Goal: Task Accomplishment & Management: Complete application form

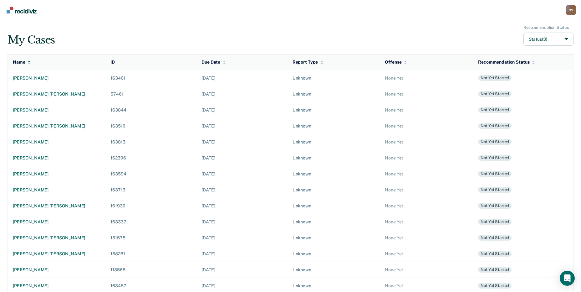
click at [62, 159] on div "[PERSON_NAME]" at bounding box center [57, 157] width 88 height 5
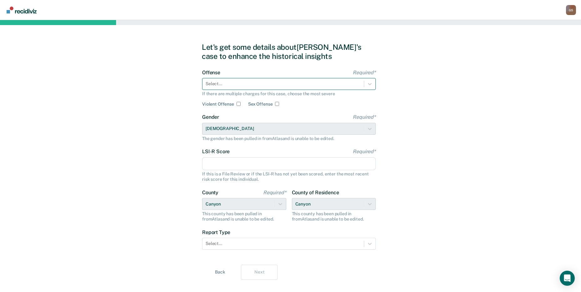
click at [248, 80] on div "Select..." at bounding box center [282, 83] width 161 height 9
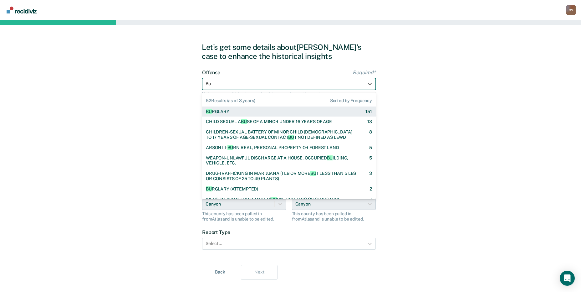
type input "Bur"
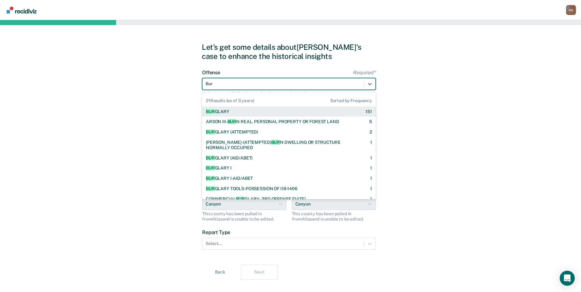
click at [224, 115] on div "BUR GLARY 151" at bounding box center [289, 111] width 174 height 10
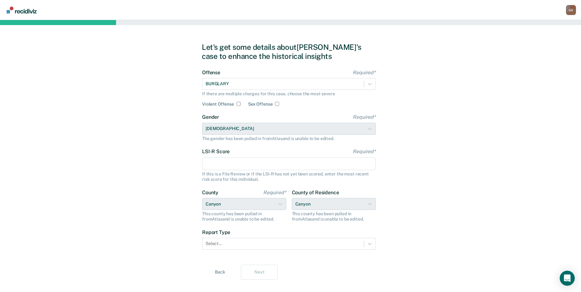
click at [231, 166] on input "LSI-R Score Required*" at bounding box center [289, 163] width 174 height 13
type input "35"
click at [218, 246] on div at bounding box center [283, 243] width 155 height 7
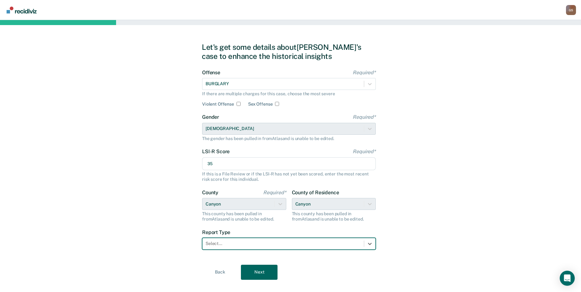
click at [218, 246] on div at bounding box center [283, 243] width 155 height 7
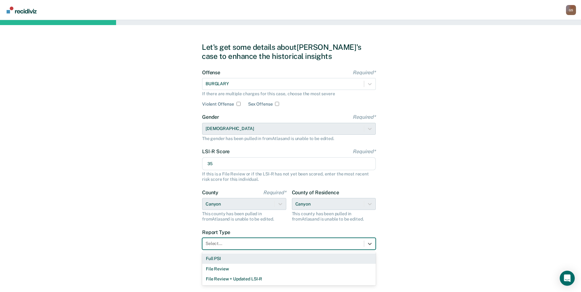
click at [210, 260] on div "Full PSI" at bounding box center [289, 258] width 174 height 10
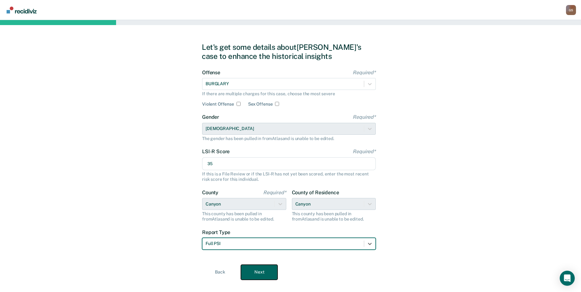
click at [250, 269] on button "Next" at bounding box center [259, 271] width 37 height 15
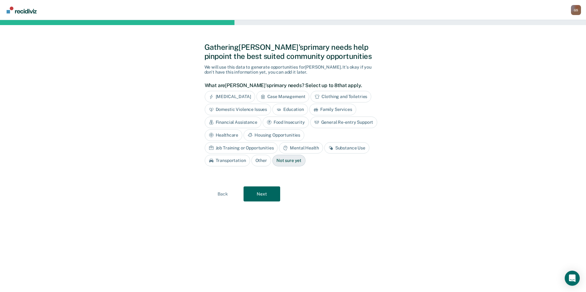
click at [243, 100] on div "[MEDICAL_DATA]" at bounding box center [230, 97] width 50 height 12
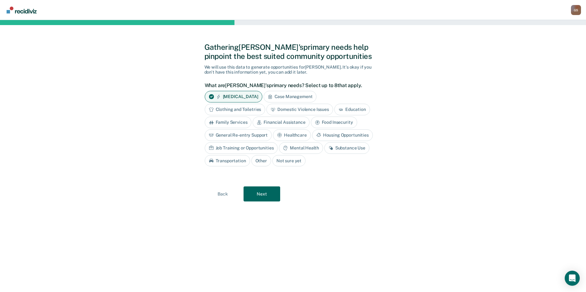
click at [282, 123] on div "Financial Assistance" at bounding box center [281, 122] width 57 height 12
click at [326, 119] on div "Food Insecurity" at bounding box center [341, 122] width 46 height 12
click at [324, 134] on div "Housing Opportunities" at bounding box center [342, 135] width 61 height 12
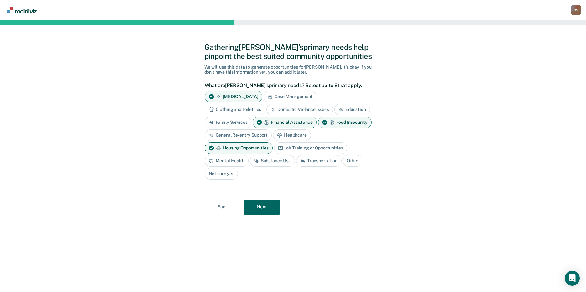
click at [291, 149] on div "Job Training or Opportunities" at bounding box center [310, 148] width 73 height 12
click at [234, 162] on div "Mental Health" at bounding box center [227, 161] width 44 height 12
click at [276, 161] on div "Substance Use" at bounding box center [279, 161] width 45 height 12
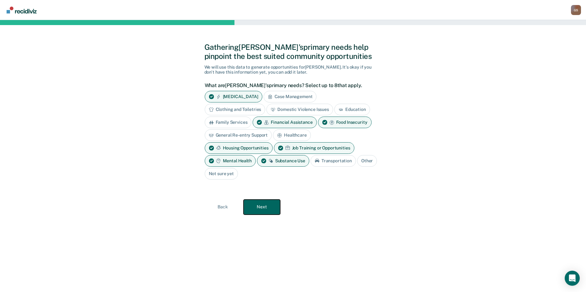
click at [263, 203] on button "Next" at bounding box center [261, 206] width 37 height 15
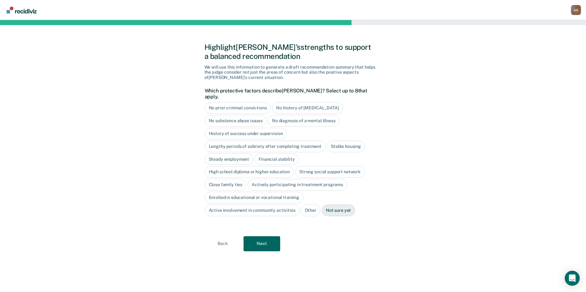
click at [240, 104] on div "No prior criminal convictions" at bounding box center [238, 108] width 66 height 12
click at [240, 104] on div "No prior criminal convictions" at bounding box center [242, 108] width 74 height 12
click at [228, 154] on div "Steady employment" at bounding box center [229, 159] width 49 height 12
click at [344, 141] on div "Stable housing" at bounding box center [346, 147] width 38 height 12
click at [246, 155] on div "Steady employment" at bounding box center [233, 159] width 56 height 12
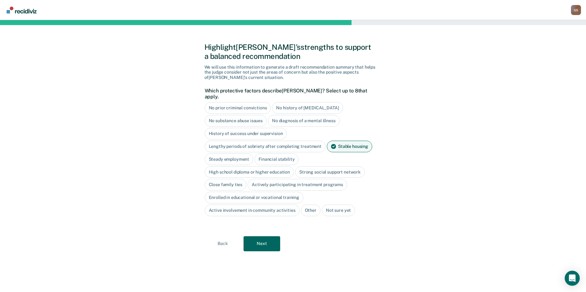
click at [342, 141] on div "Stable housing" at bounding box center [349, 147] width 45 height 12
click at [276, 166] on div "High school diploma or higher education" at bounding box center [250, 172] width 90 height 12
click at [230, 180] on div "Close family ties" at bounding box center [226, 185] width 42 height 12
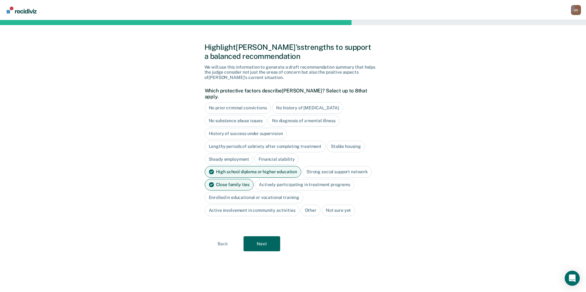
click at [241, 179] on div "Close family ties" at bounding box center [229, 185] width 49 height 12
click at [257, 243] on button "Next" at bounding box center [261, 243] width 37 height 15
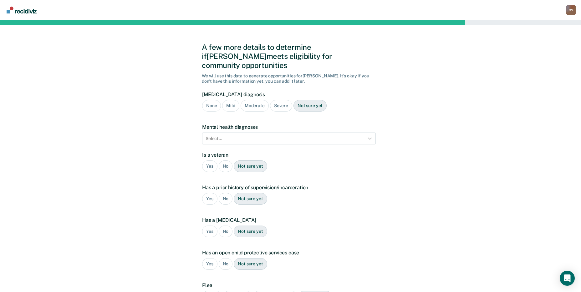
click at [253, 137] on form "[MEDICAL_DATA] diagnosis None Mild Moderate Severe Not sure yet Mental health d…" at bounding box center [289, 202] width 174 height 223
click at [282, 100] on div "Severe" at bounding box center [281, 106] width 22 height 12
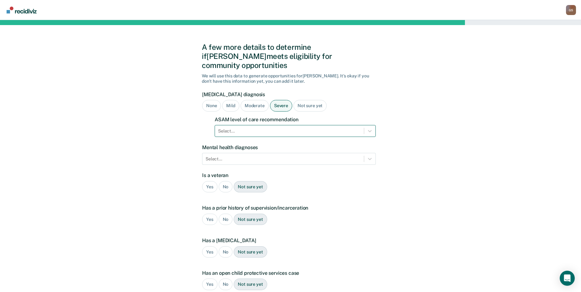
click at [266, 128] on div at bounding box center [289, 131] width 143 height 7
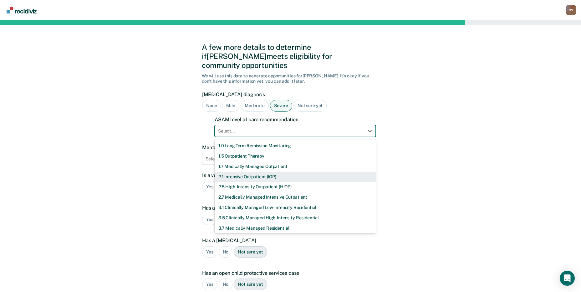
click at [248, 171] on div "2.1 Intensive Outpatient (IOP)" at bounding box center [295, 176] width 161 height 10
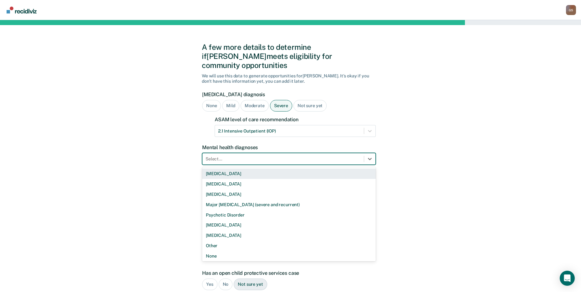
click at [236, 156] on div at bounding box center [283, 159] width 155 height 7
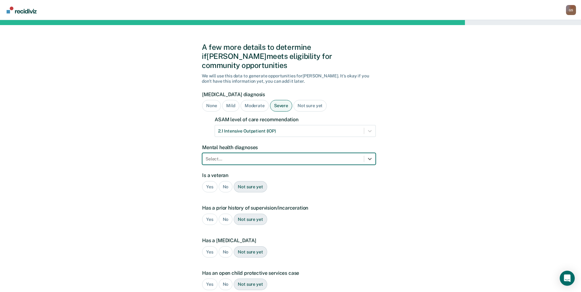
type input "b"
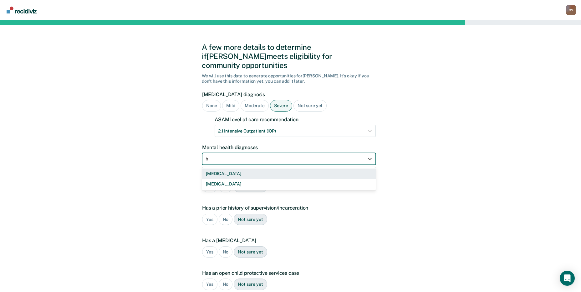
click at [221, 168] on div "[MEDICAL_DATA]" at bounding box center [289, 173] width 174 height 10
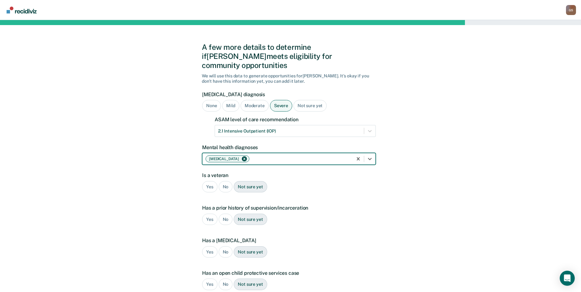
type input "s"
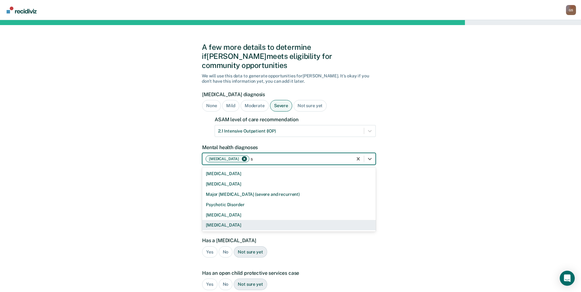
click at [225, 220] on div "[MEDICAL_DATA]" at bounding box center [289, 225] width 174 height 10
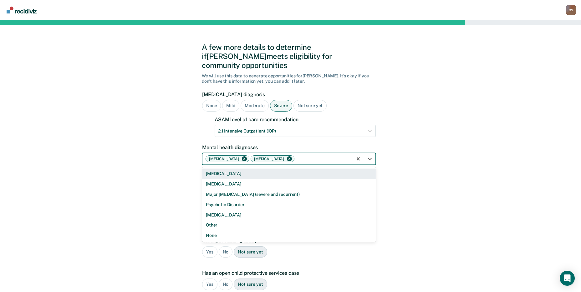
click at [319, 156] on div at bounding box center [323, 159] width 54 height 7
click at [371, 156] on icon at bounding box center [370, 159] width 6 height 6
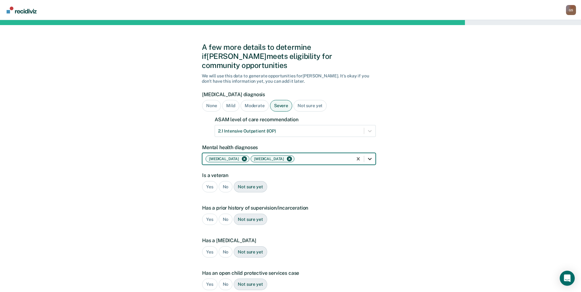
click at [374, 153] on div at bounding box center [369, 158] width 11 height 11
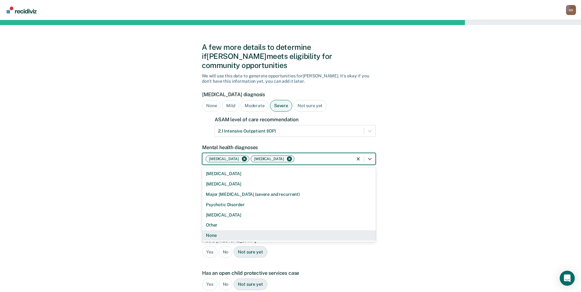
click at [215, 230] on div "None" at bounding box center [289, 235] width 174 height 10
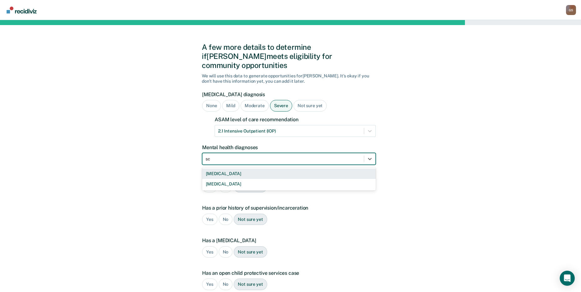
type input "sch"
type input "s"
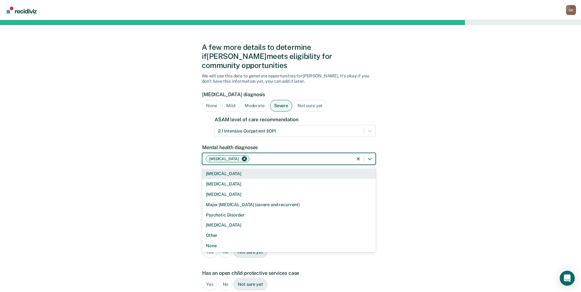
click at [217, 168] on div "[MEDICAL_DATA]" at bounding box center [289, 173] width 174 height 10
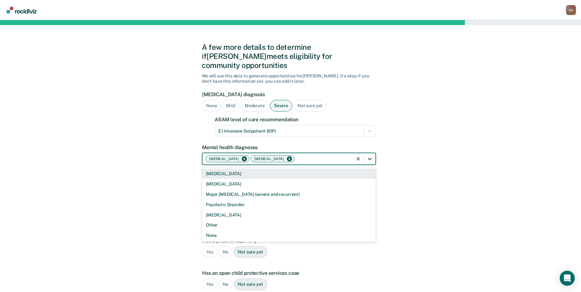
click at [373, 153] on div at bounding box center [369, 158] width 11 height 11
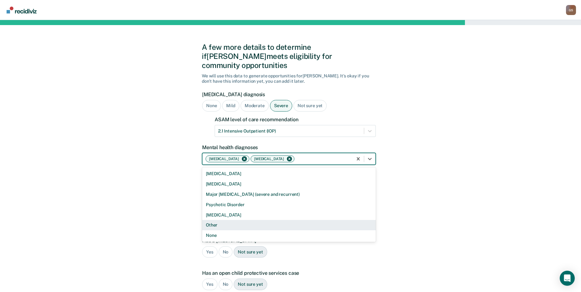
click at [208, 220] on div "Other" at bounding box center [289, 225] width 174 height 10
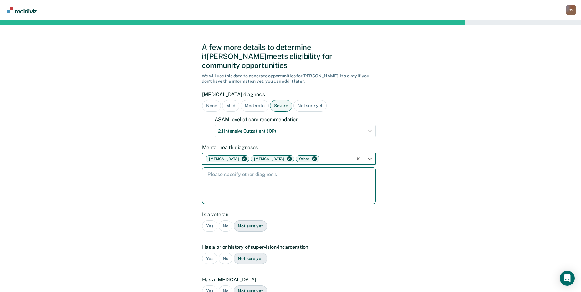
click at [268, 172] on textarea at bounding box center [289, 185] width 174 height 37
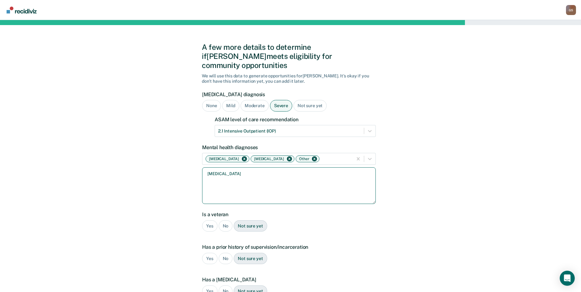
type textarea "[MEDICAL_DATA]"
click at [222, 220] on div "No" at bounding box center [226, 226] width 14 height 12
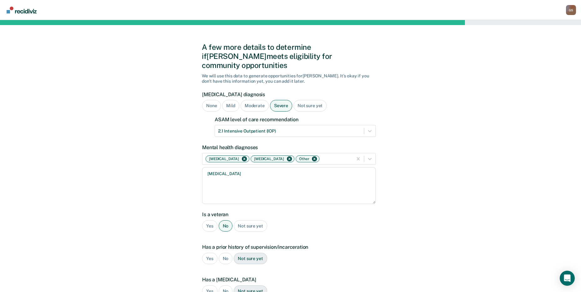
click at [209, 253] on div "Yes" at bounding box center [209, 259] width 15 height 12
click at [224, 278] on div "Yes" at bounding box center [222, 284] width 15 height 12
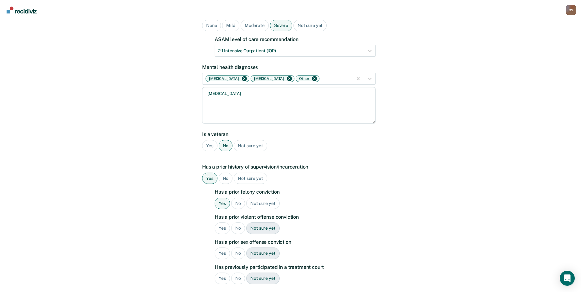
scroll to position [108, 0]
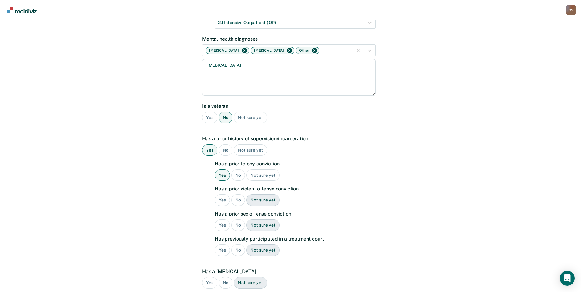
click at [218, 194] on div "Yes" at bounding box center [222, 200] width 15 height 12
click at [233, 219] on div "No" at bounding box center [238, 225] width 14 height 12
click at [236, 244] on div "No" at bounding box center [238, 250] width 14 height 12
click at [225, 277] on div "No" at bounding box center [226, 283] width 14 height 12
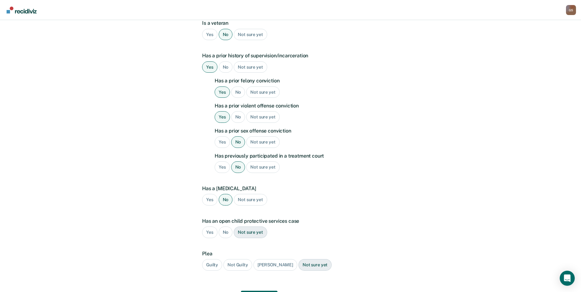
scroll to position [218, 0]
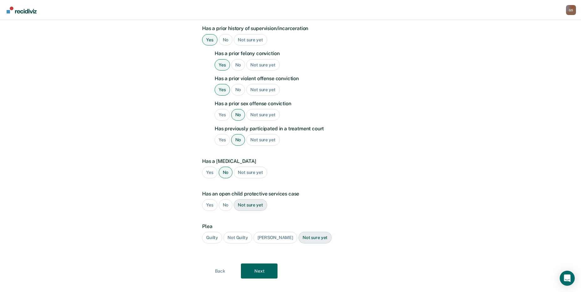
click at [222, 199] on div "No" at bounding box center [226, 205] width 14 height 12
click at [208, 232] on div "Guilty" at bounding box center [212, 238] width 20 height 12
click at [262, 263] on button "Next" at bounding box center [259, 270] width 37 height 15
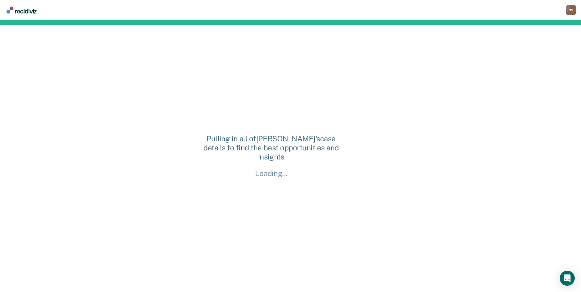
scroll to position [0, 0]
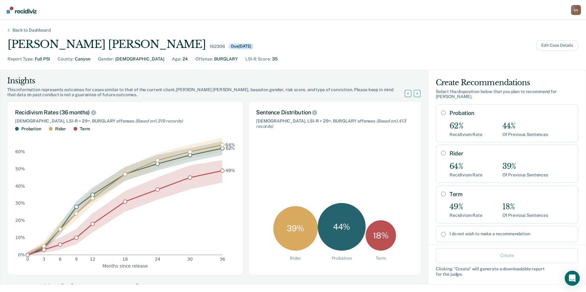
click at [449, 115] on div "Probation 62% Recidivism Rate 44% Of Previous Sentences" at bounding box center [510, 123] width 123 height 27
radio input "true"
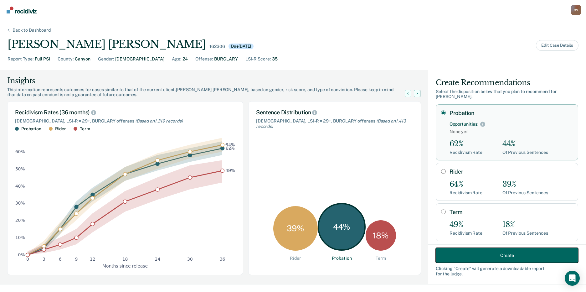
click at [459, 257] on button "Create" at bounding box center [507, 255] width 142 height 15
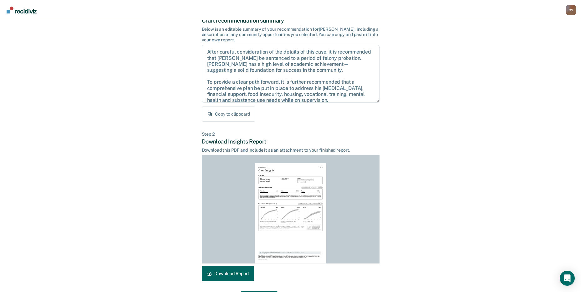
scroll to position [65, 0]
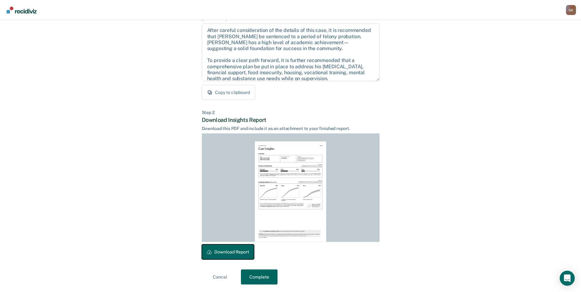
click at [246, 253] on button "Download Report" at bounding box center [228, 251] width 52 height 15
click at [257, 270] on button "Complete" at bounding box center [259, 276] width 37 height 15
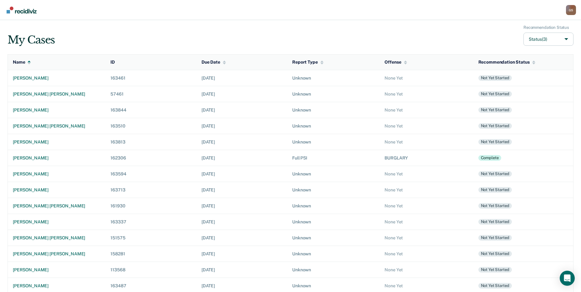
click at [334, 276] on td "Unknown" at bounding box center [333, 270] width 92 height 16
